Goal: Find specific page/section: Find specific page/section

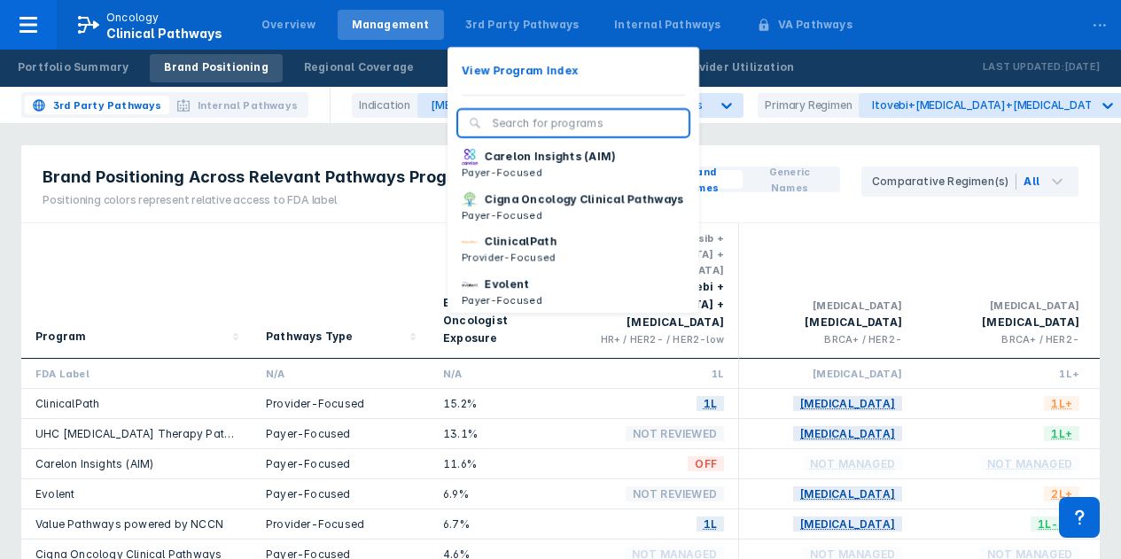
scroll to position [93, 0]
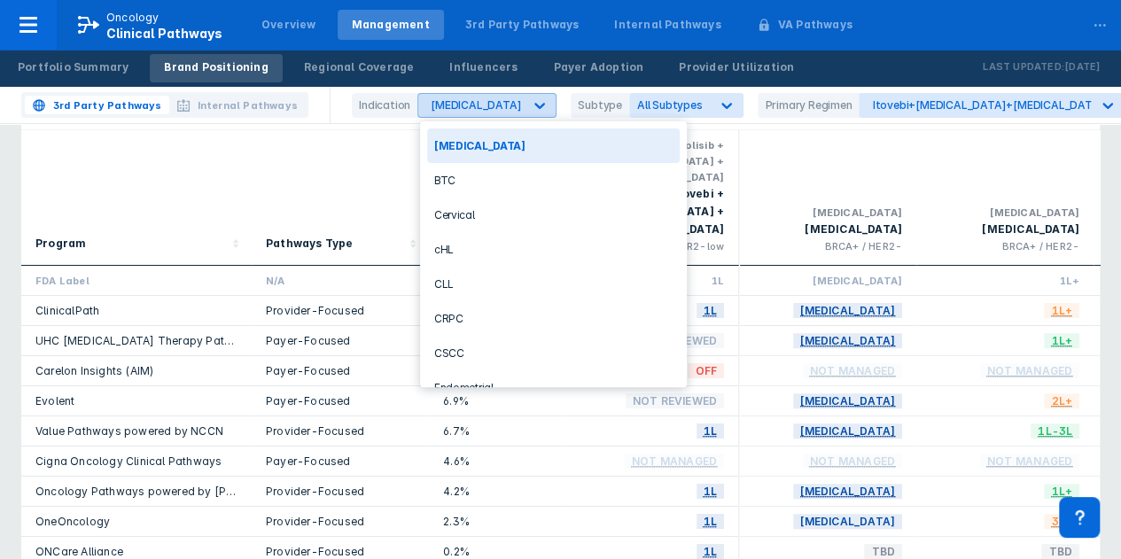
click at [535, 106] on icon at bounding box center [540, 106] width 11 height 6
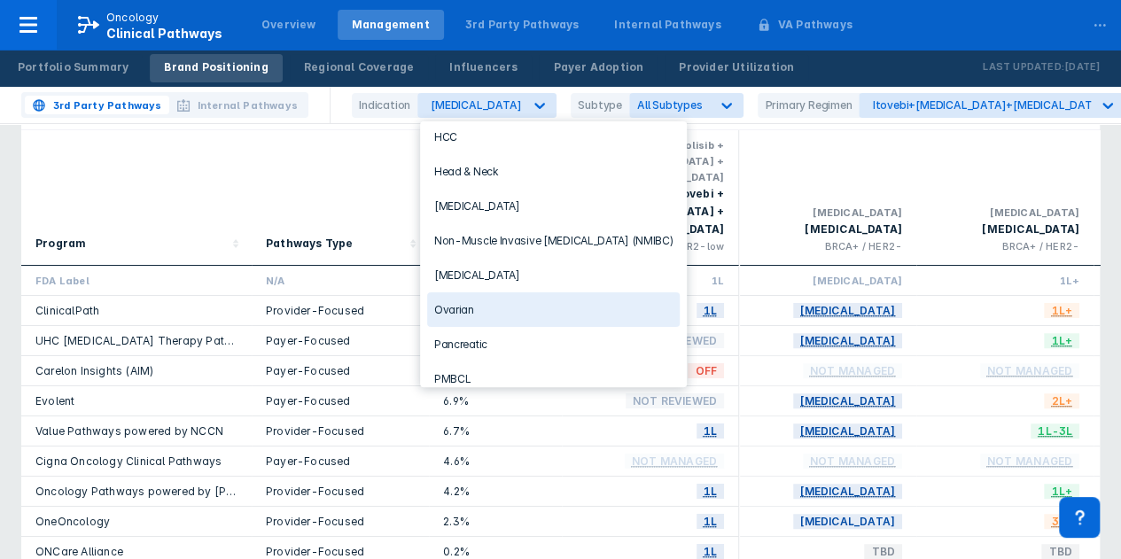
scroll to position [422, 0]
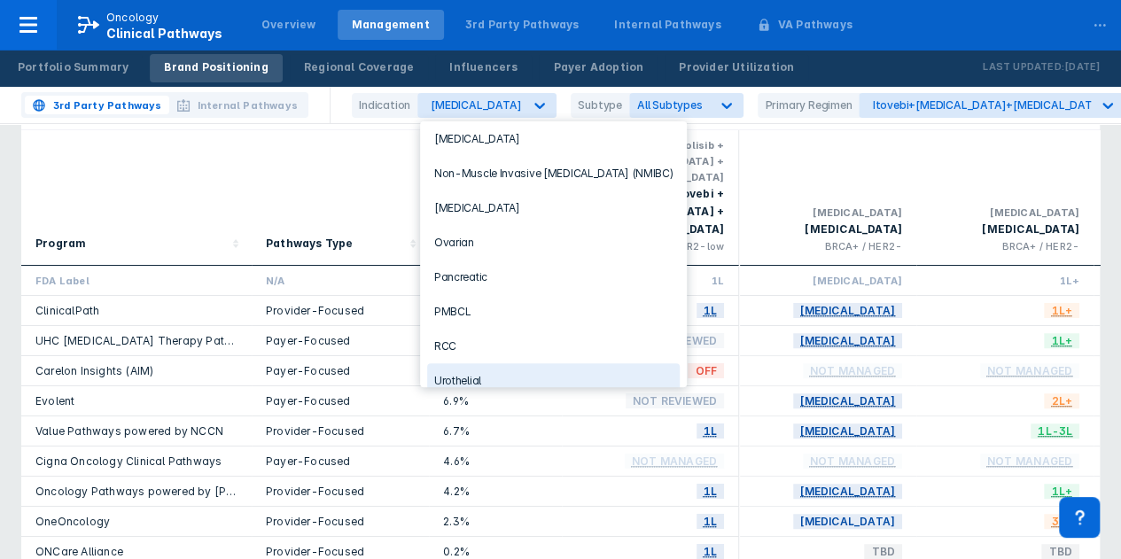
click at [530, 369] on div "Urothelial" at bounding box center [553, 380] width 253 height 35
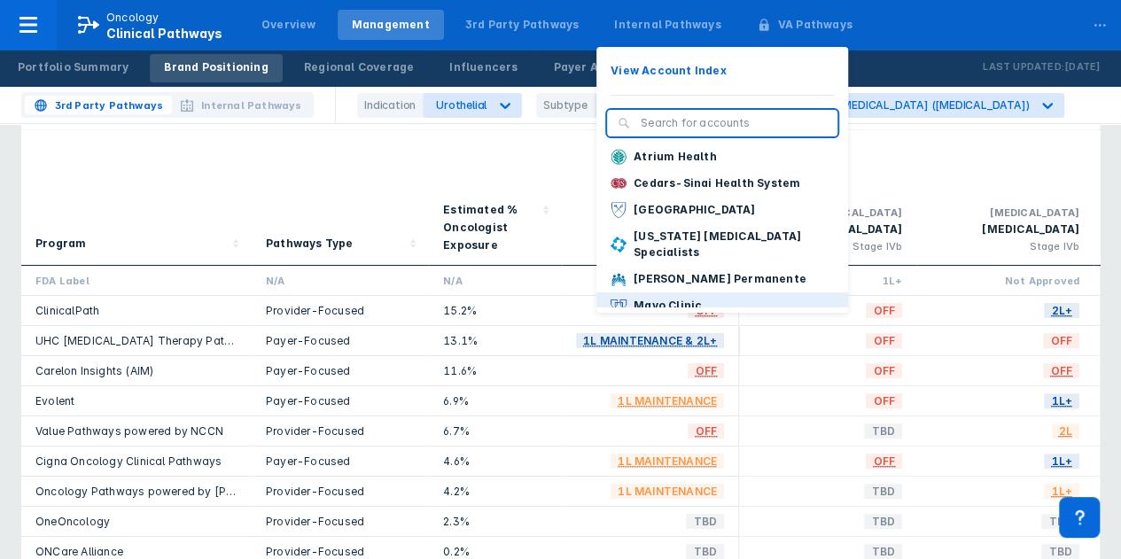
scroll to position [4, 0]
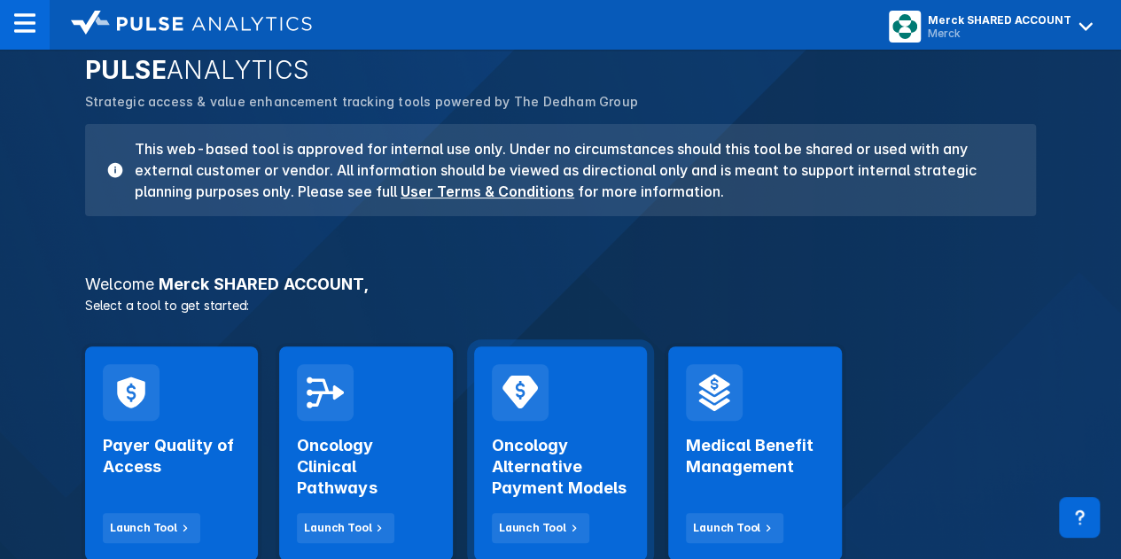
scroll to position [177, 0]
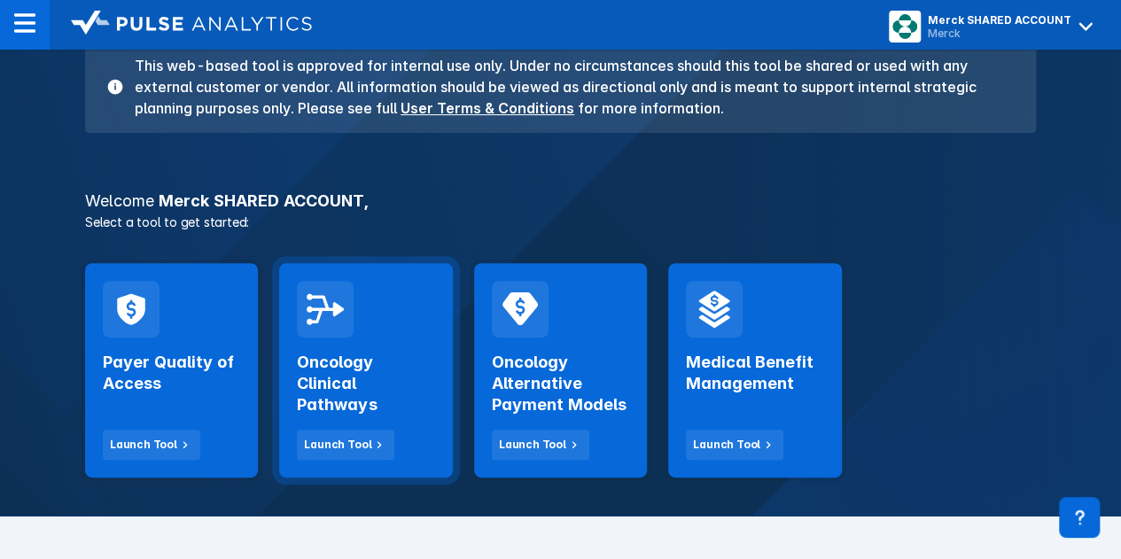
click at [364, 368] on h2 "Oncology Clinical Pathways" at bounding box center [365, 384] width 137 height 64
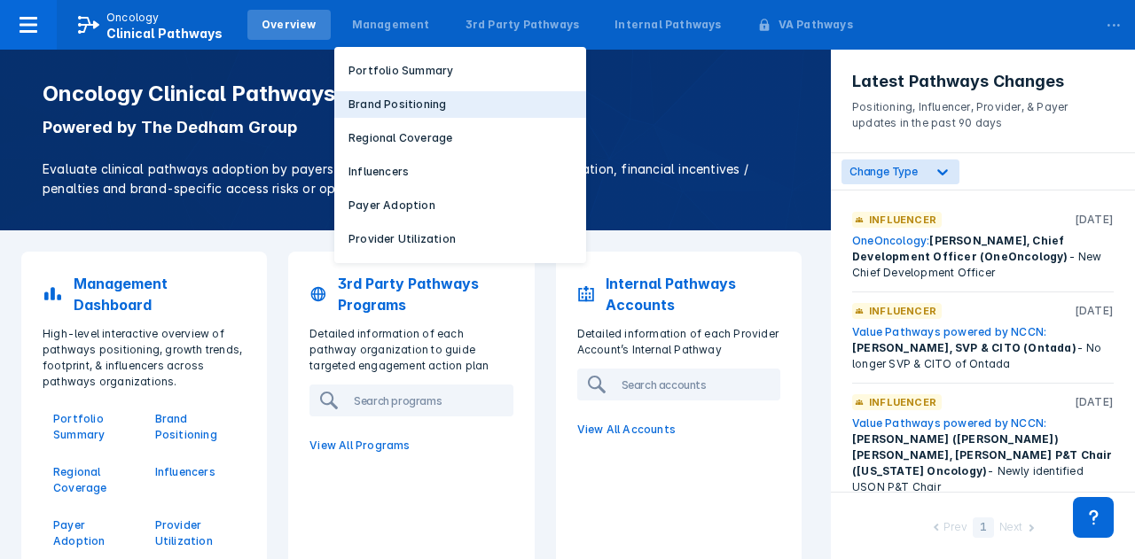
click at [392, 113] on p "Brand Positioning" at bounding box center [397, 105] width 98 height 16
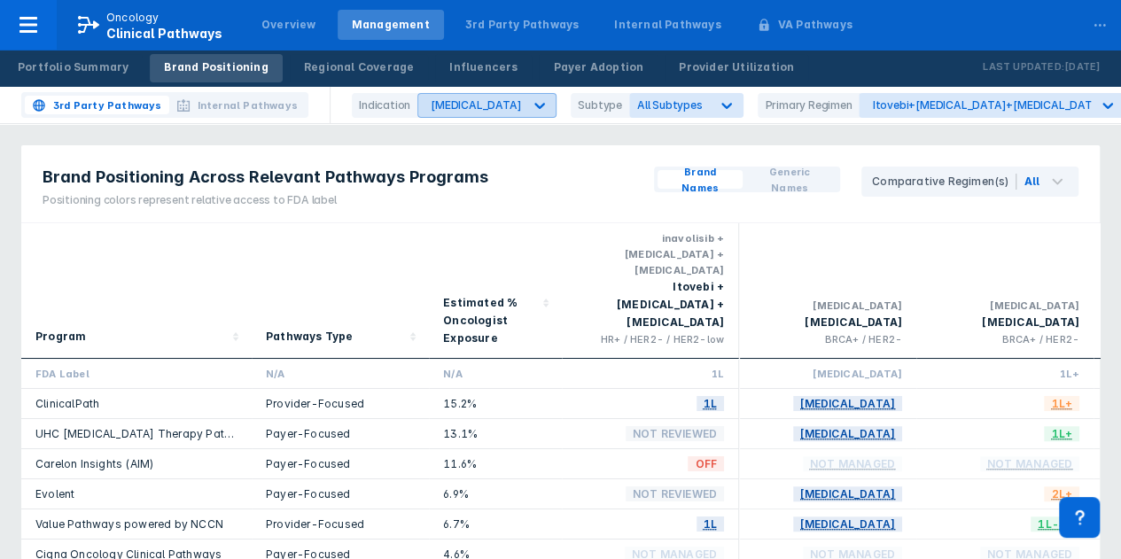
click at [531, 104] on icon at bounding box center [540, 106] width 18 height 18
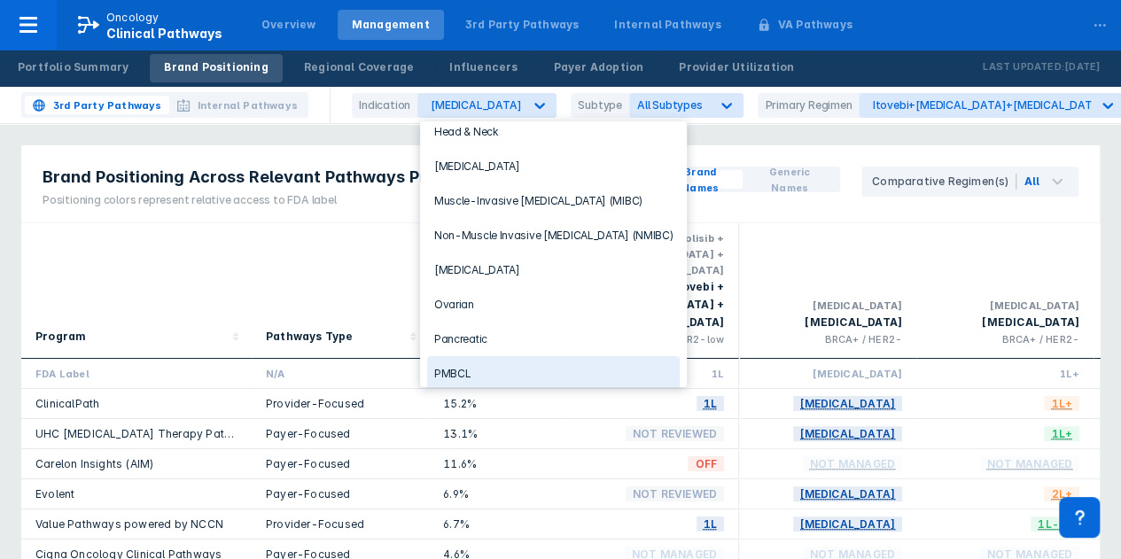
scroll to position [367, 0]
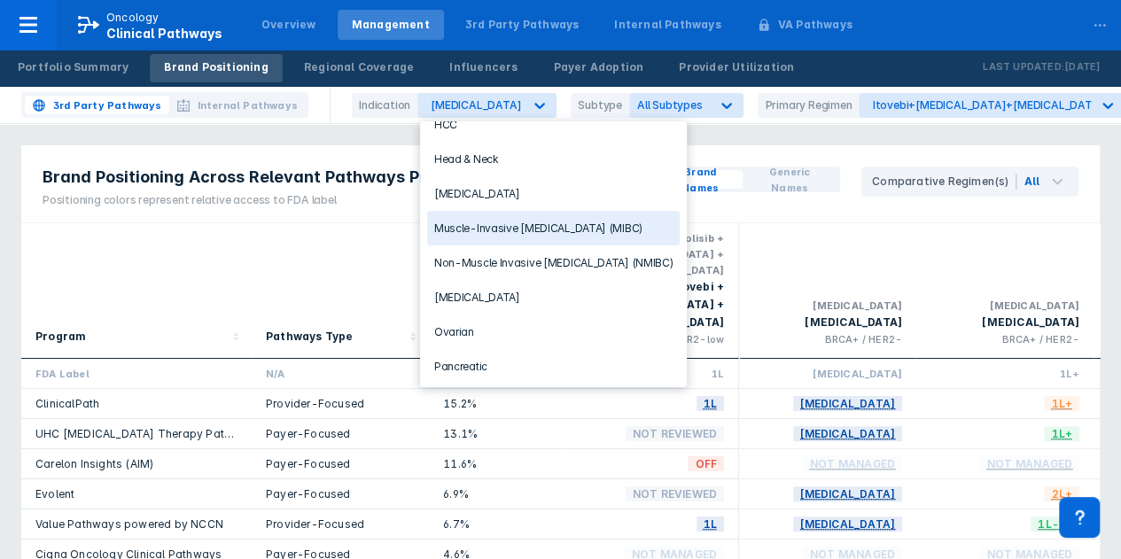
click at [505, 211] on div "Muscle-Invasive [MEDICAL_DATA] (MIBC)" at bounding box center [553, 228] width 253 height 35
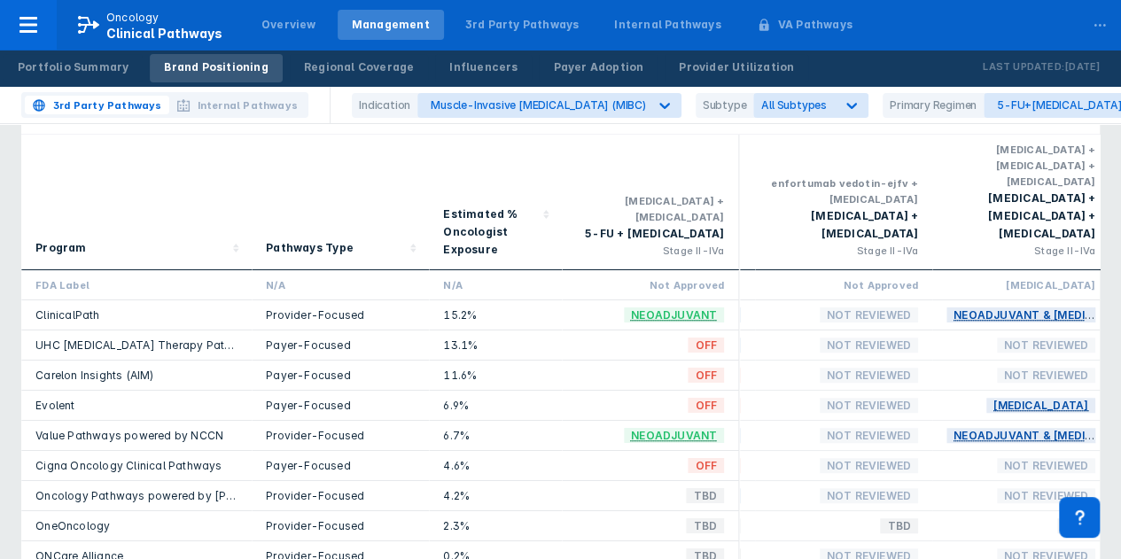
scroll to position [0, 703]
